Goal: Find specific fact

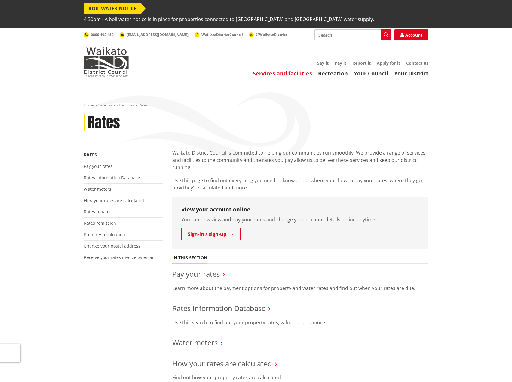
scroll to position [90, 0]
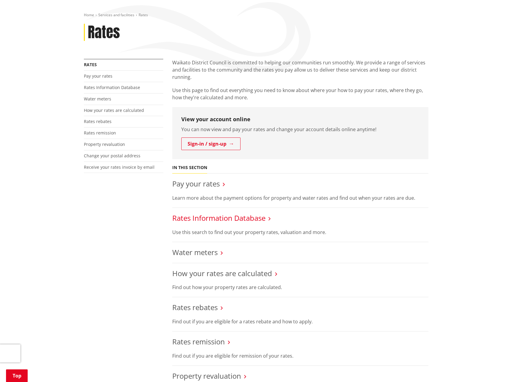
click at [218, 213] on link "Rates Information Database" at bounding box center [218, 218] width 93 height 10
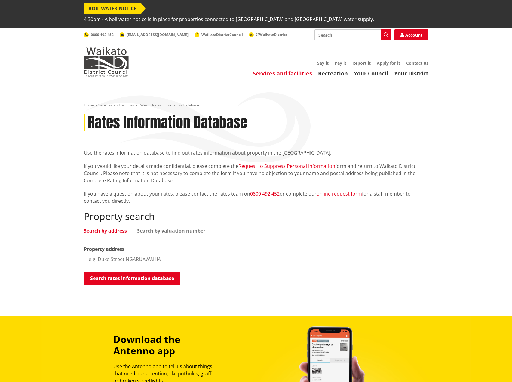
click at [197, 253] on input "search" at bounding box center [256, 259] width 345 height 13
type input "[STREET_ADDRESS]"
click at [149, 272] on button "Search rates information database" at bounding box center [132, 278] width 97 height 13
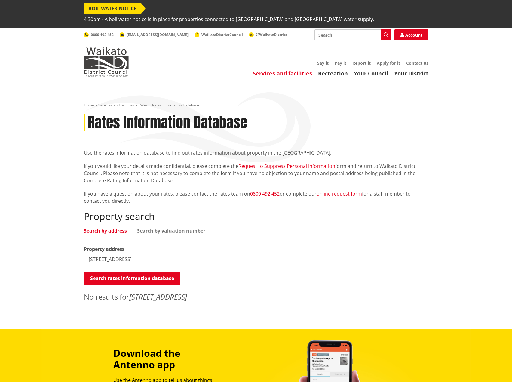
click at [148, 253] on input "[STREET_ADDRESS]" at bounding box center [256, 259] width 345 height 13
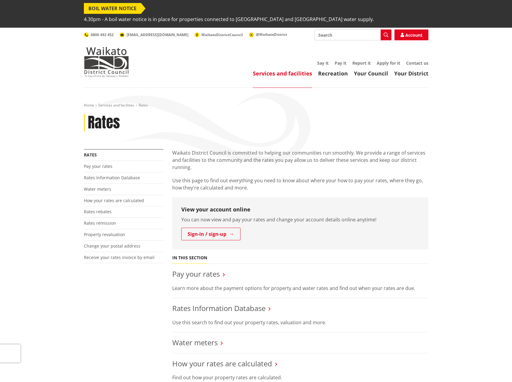
scroll to position [90, 0]
